Goal: Information Seeking & Learning: Learn about a topic

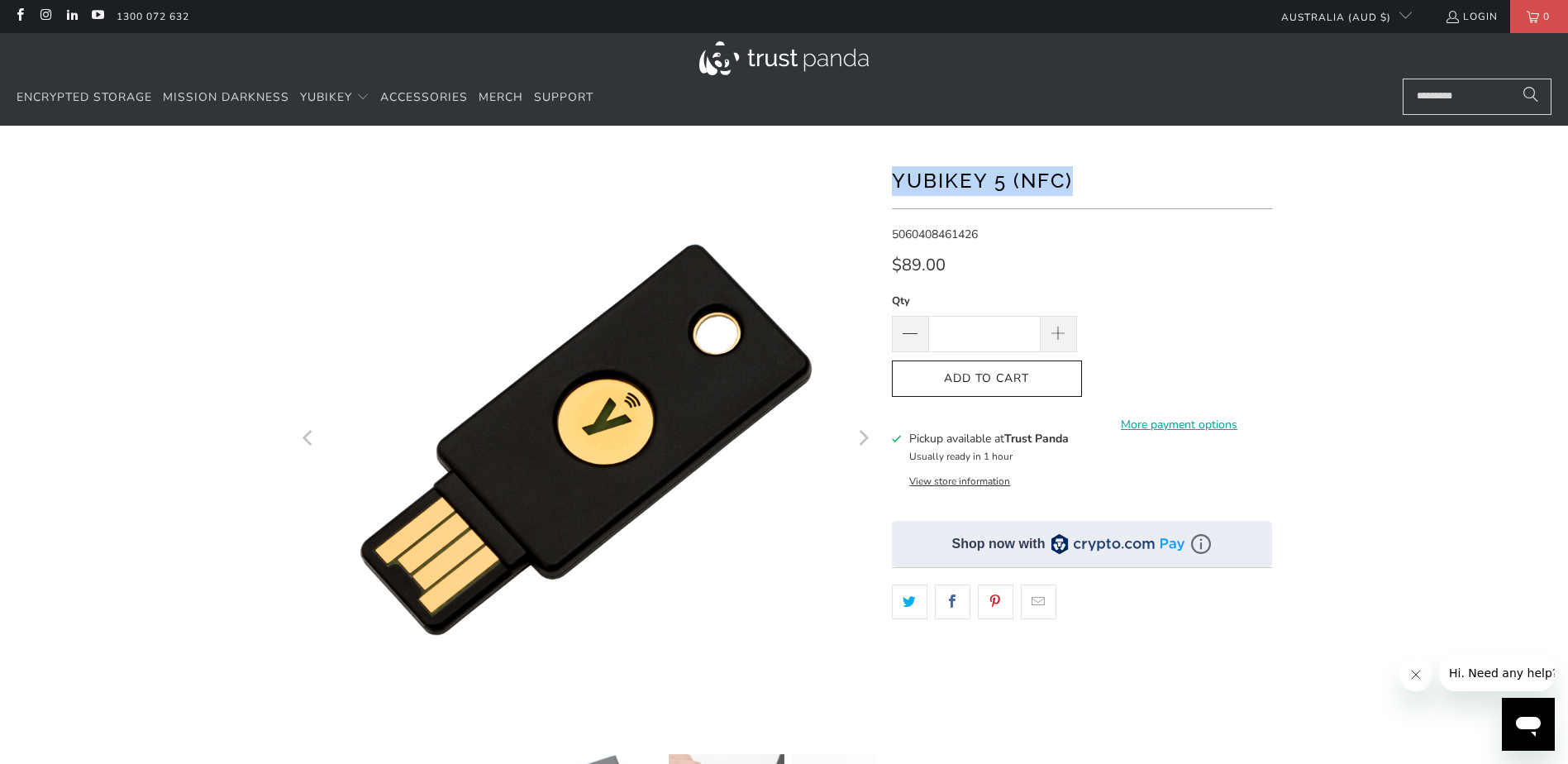
drag, startPoint x: 1080, startPoint y: 179, endPoint x: 896, endPoint y: 186, distance: 184.1
click at [896, 186] on h1 "YubiKey 5 (NFC)" at bounding box center [1082, 179] width 380 height 33
copy h1 "YubiKey 5 (NFC)"
click at [1338, 370] on div at bounding box center [784, 568] width 1568 height 835
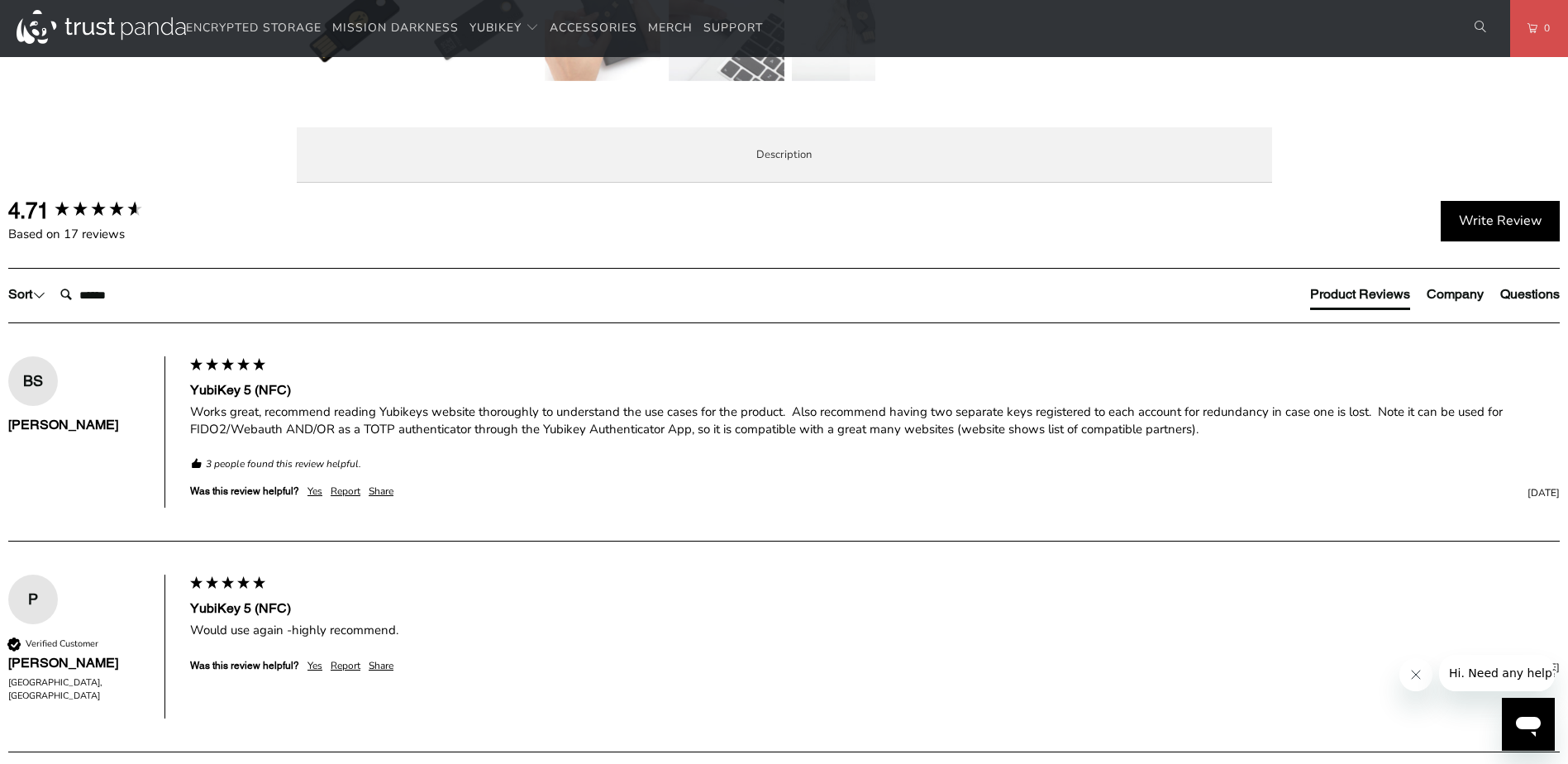
scroll to position [827, 0]
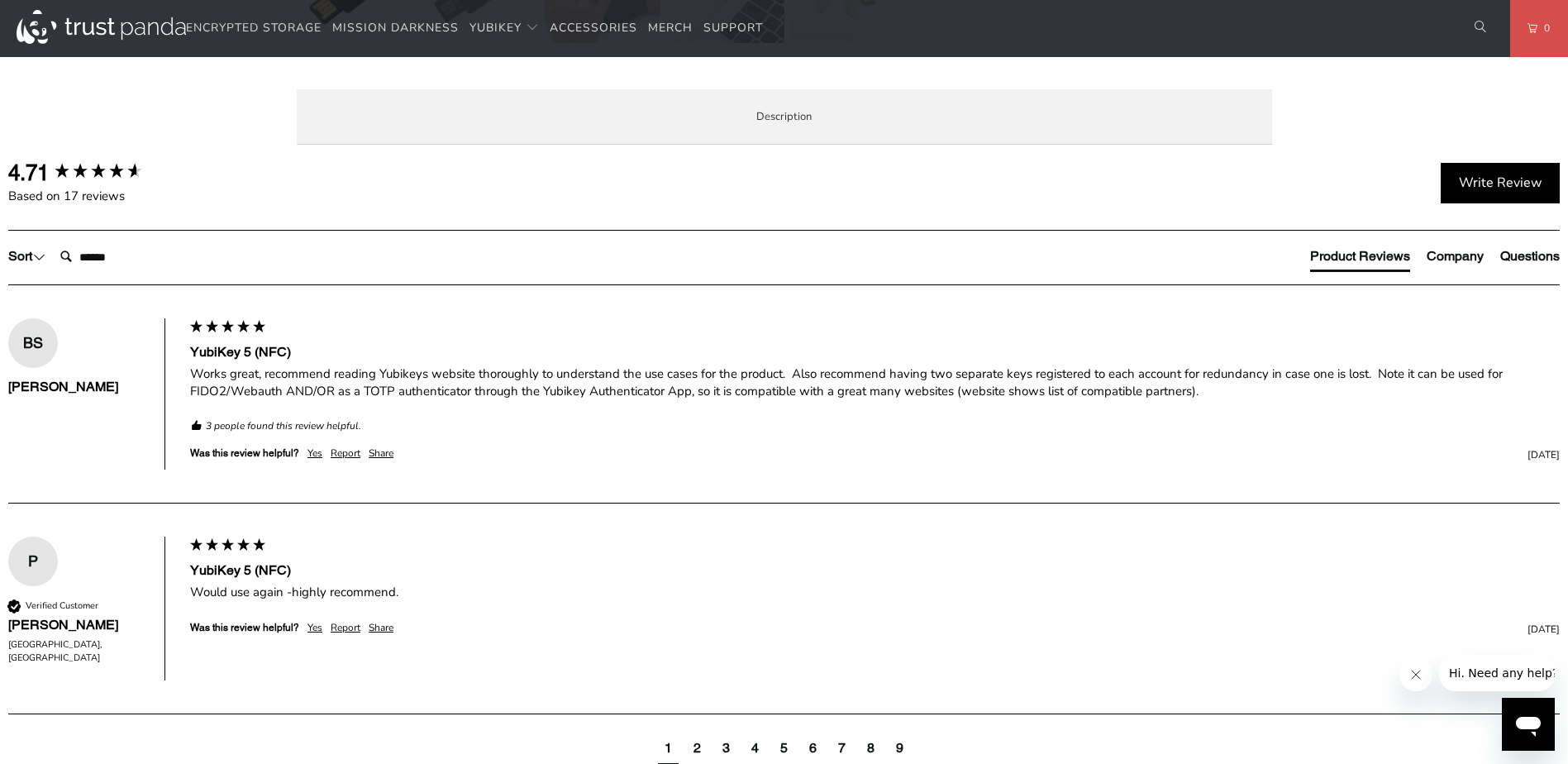
click at [0, 0] on span "Enterprise and Government" at bounding box center [0, 0] width 0 height 0
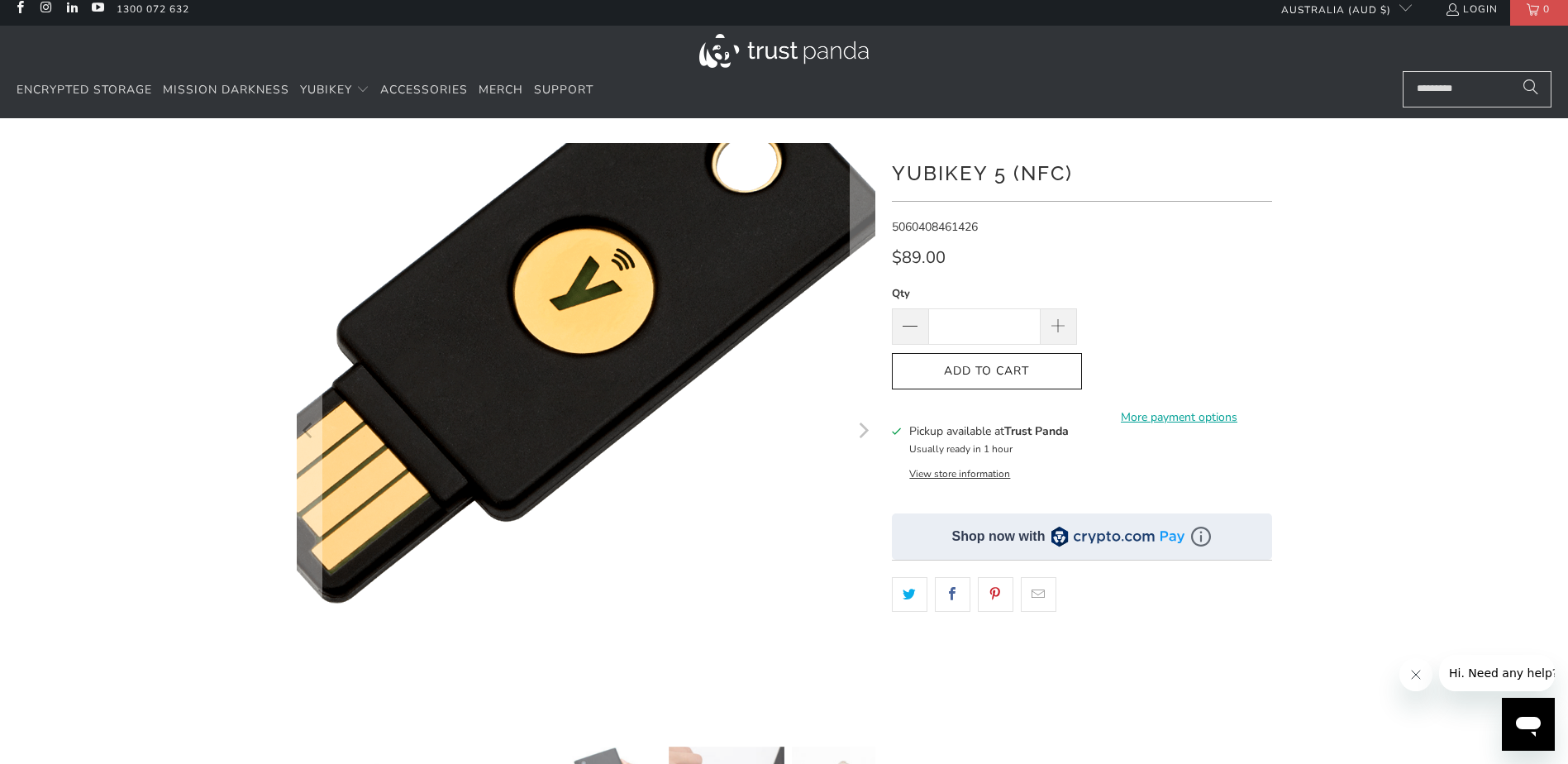
scroll to position [0, 0]
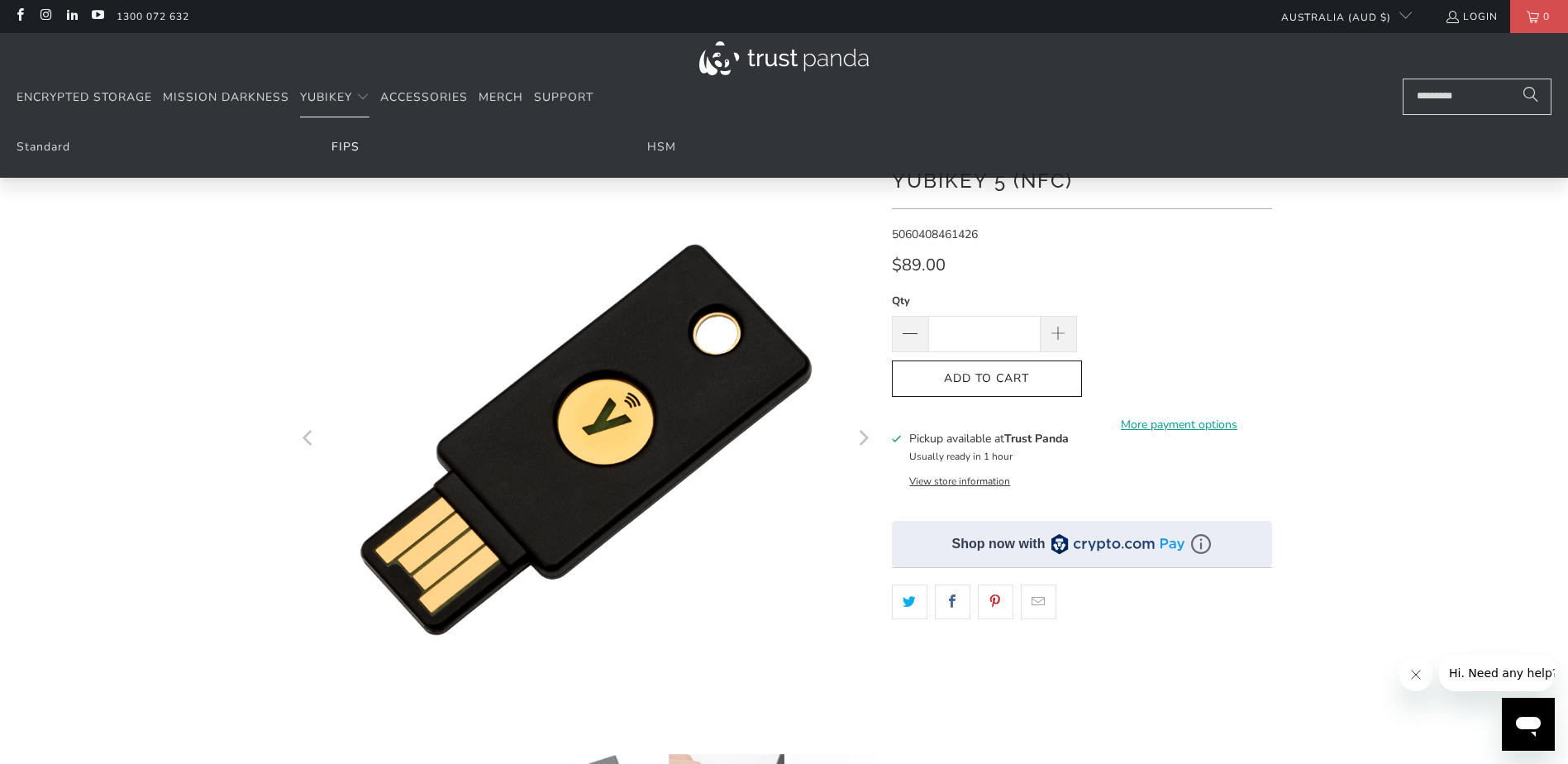
click at [337, 145] on link "FIPS" at bounding box center [346, 146] width 28 height 16
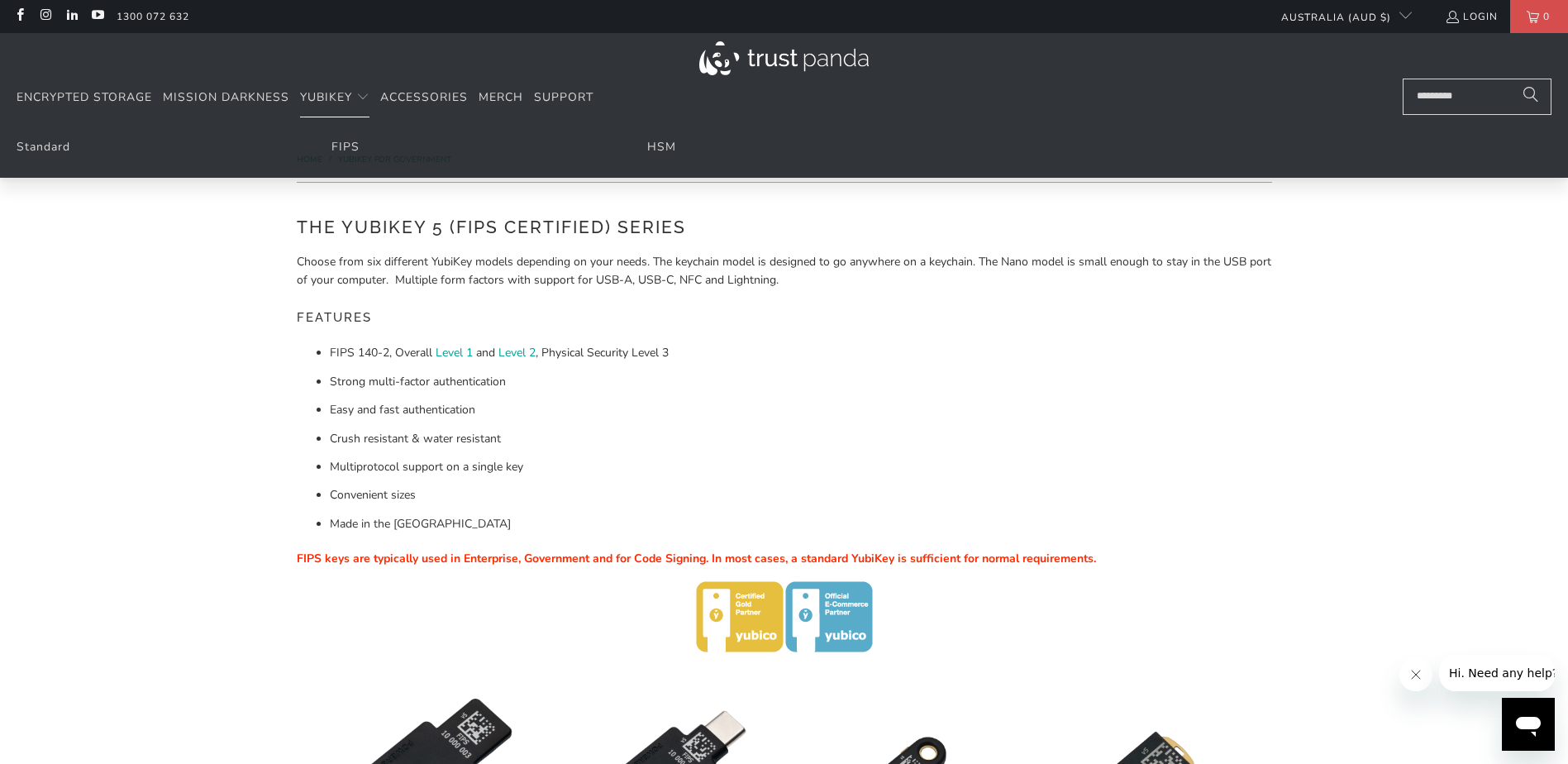
click at [680, 144] on li "HSM" at bounding box center [784, 147] width 274 height 18
click at [668, 145] on link "HSM" at bounding box center [661, 146] width 29 height 16
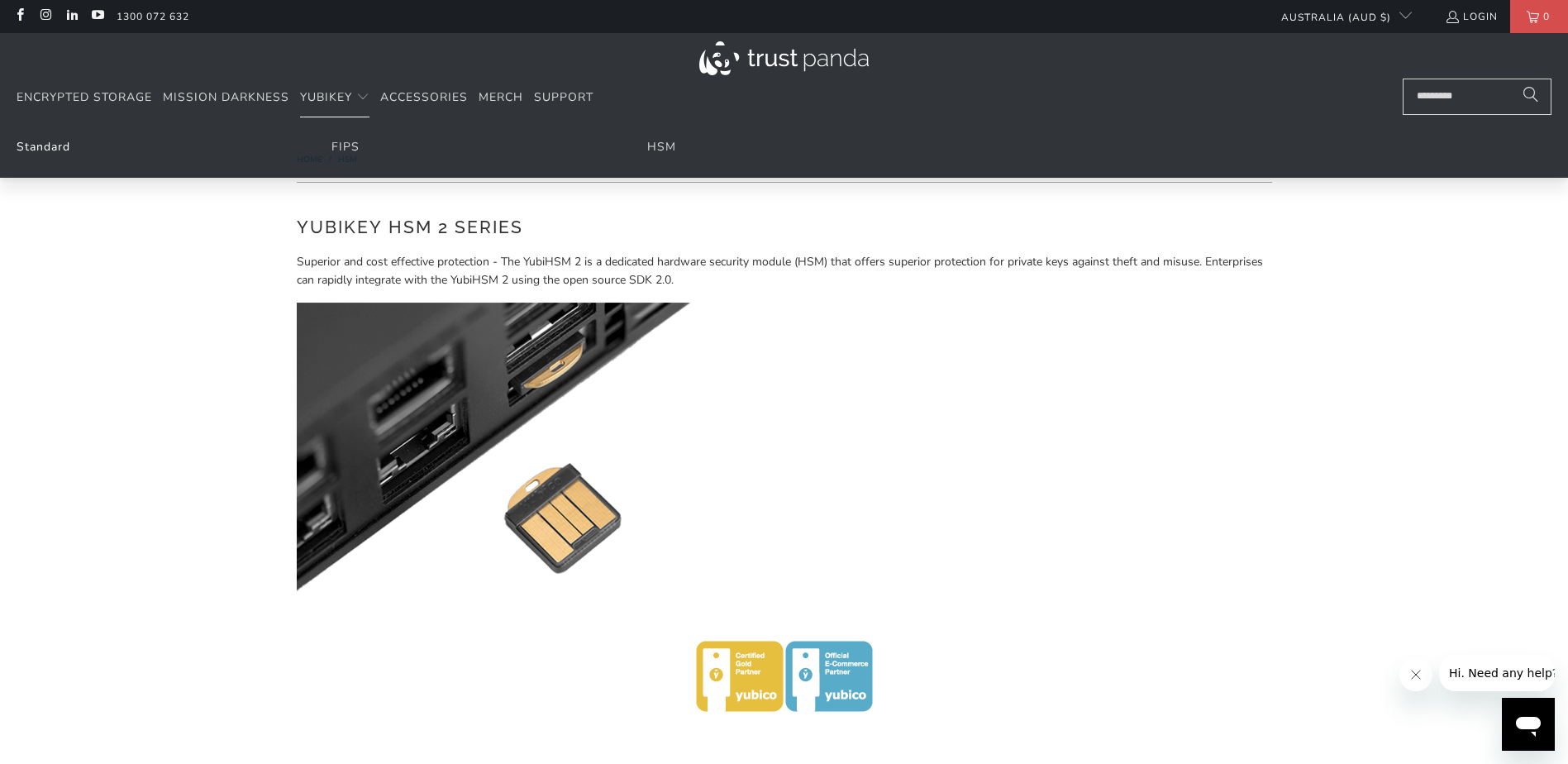
click at [30, 144] on link "Standard" at bounding box center [43, 146] width 54 height 16
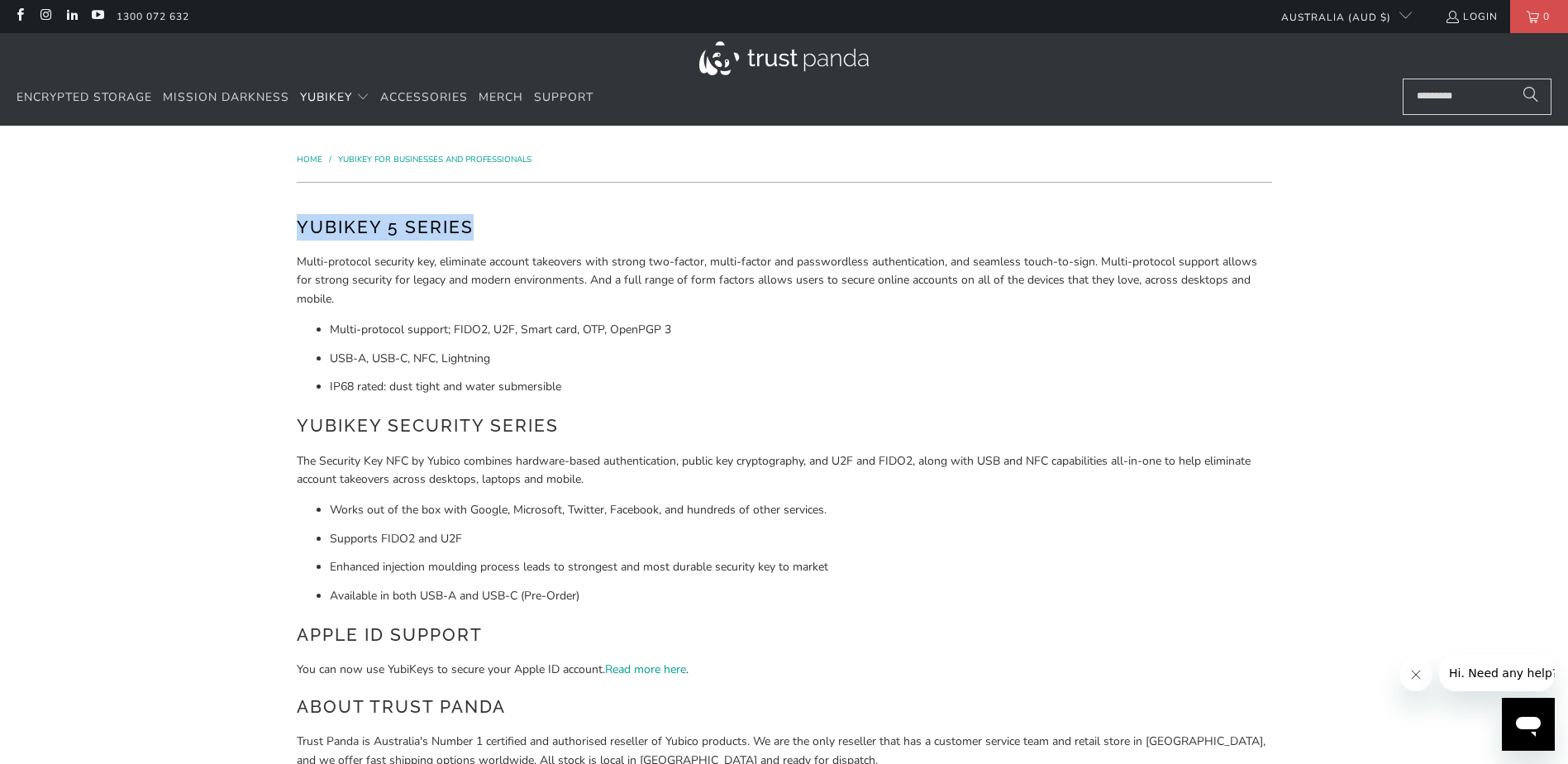
drag, startPoint x: 297, startPoint y: 228, endPoint x: 501, endPoint y: 234, distance: 204.1
click at [501, 234] on h2 "YubiKey 5 Series" at bounding box center [784, 227] width 976 height 26
copy h2 "YubiKey 5 Series"
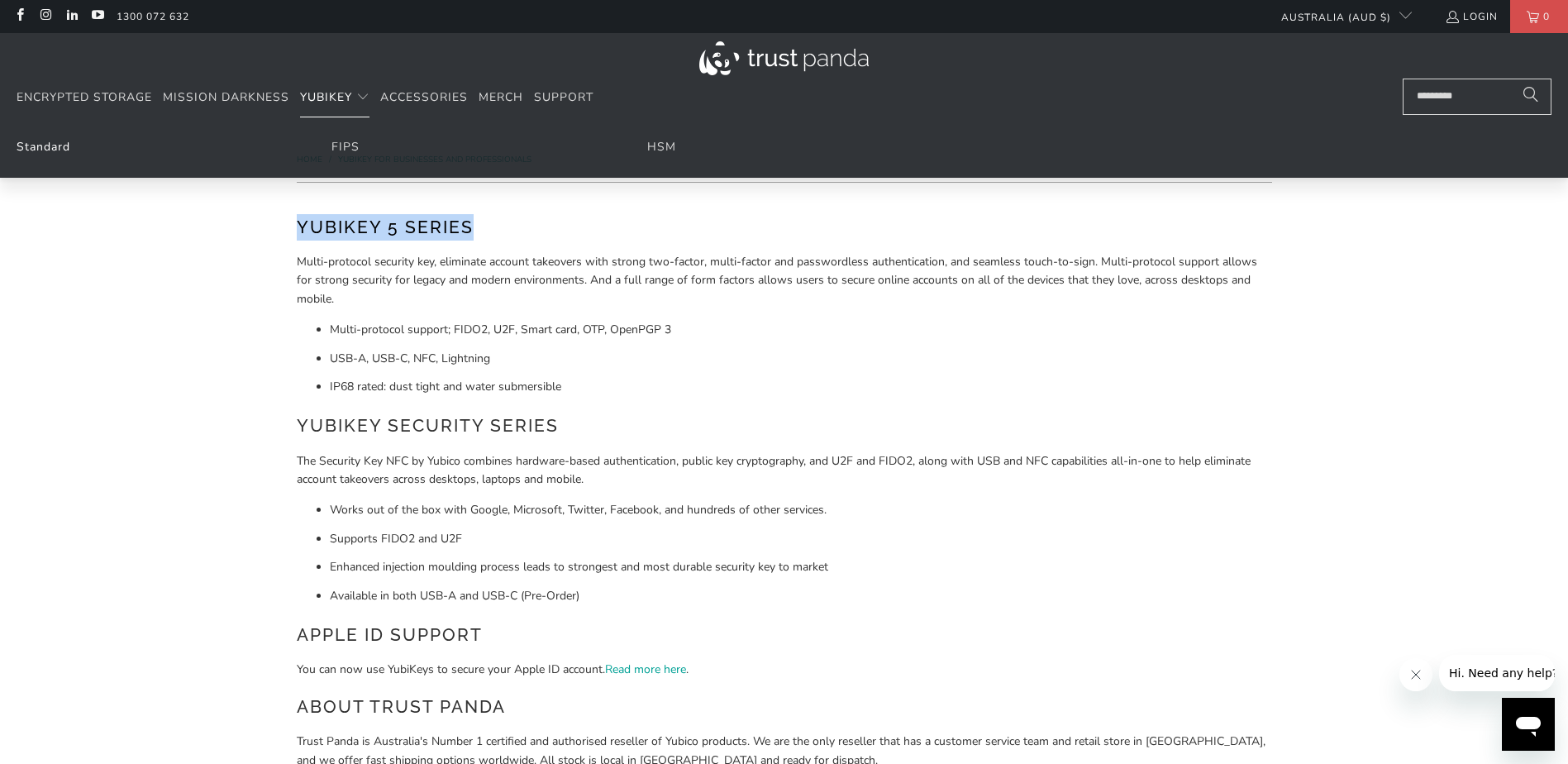
click at [25, 153] on link "Standard" at bounding box center [43, 146] width 54 height 16
